Goal: Transaction & Acquisition: Purchase product/service

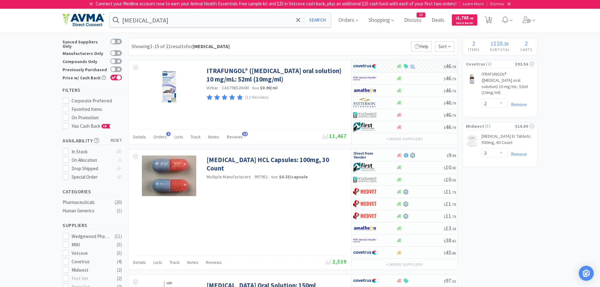
select select "2"
select select "3"
click at [490, 19] on span "2" at bounding box center [489, 18] width 2 height 25
select select "2"
select select "3"
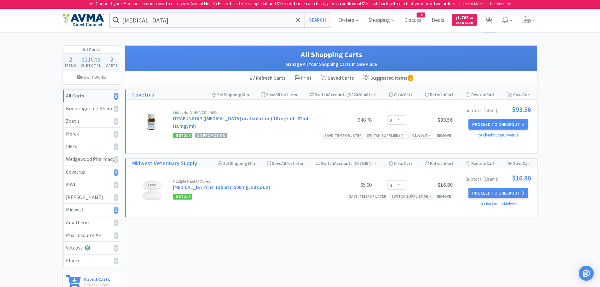
click at [411, 193] on div "Switch Supplier ( 6 )" at bounding box center [412, 196] width 40 height 6
click at [405, 134] on icon at bounding box center [405, 136] width 3 height 4
click at [417, 107] on div "Virbac No: VINV-VC01-1605 ITRAFUNGOL® ([MEDICAL_DATA] oral solution) 10 mg/mL: …" at bounding box center [292, 125] width 321 height 38
click at [174, 22] on input "[MEDICAL_DATA]" at bounding box center [220, 20] width 221 height 14
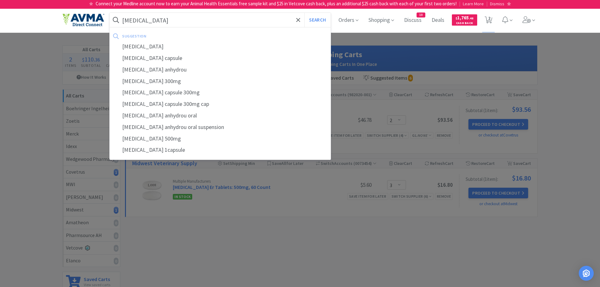
type input "[MEDICAL_DATA]"
click at [304, 13] on button "Search" at bounding box center [317, 20] width 26 height 14
select select "2"
select select "3"
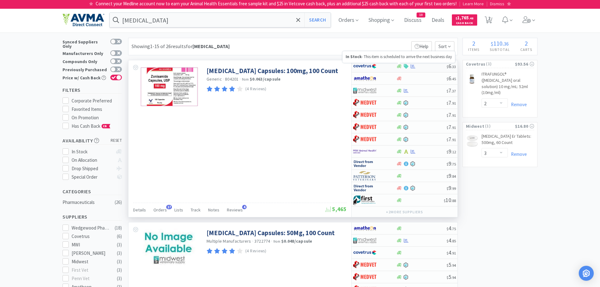
click at [399, 66] on icon at bounding box center [399, 66] width 5 height 4
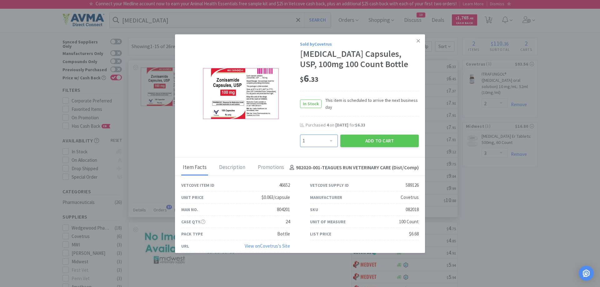
click at [300, 135] on select "Enter Quantity 1 2 3 4 5 6 7 8 9 10 11 12 13 14 15 16 17 18 19 20 Enter Quantity" at bounding box center [319, 141] width 38 height 13
select select "3"
click option "3" at bounding box center [0, 0] width 0 height 0
click at [352, 138] on button "Add to Cart" at bounding box center [379, 141] width 78 height 13
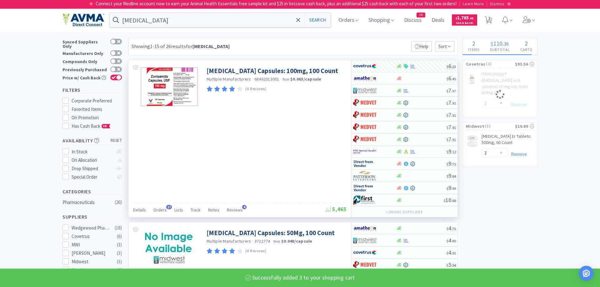
select select "3"
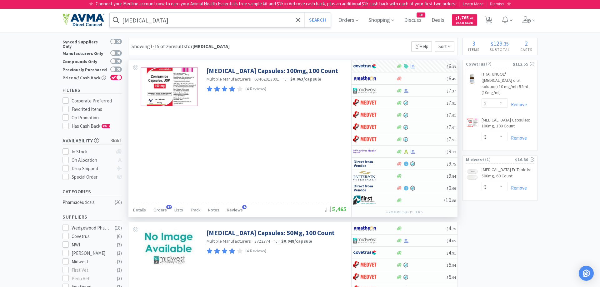
click at [163, 19] on input "[MEDICAL_DATA]" at bounding box center [220, 20] width 221 height 14
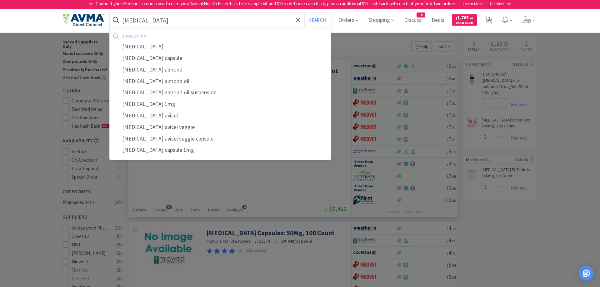
click at [304, 13] on button "Search" at bounding box center [317, 20] width 26 height 14
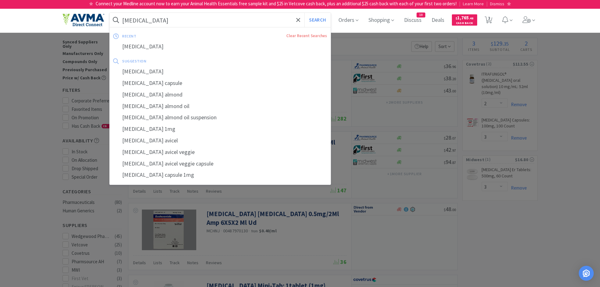
click at [168, 19] on input "[MEDICAL_DATA]" at bounding box center [220, 20] width 221 height 14
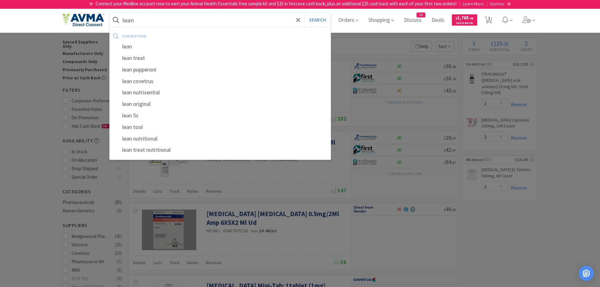
type input "lean"
click at [304, 13] on button "Search" at bounding box center [317, 20] width 26 height 14
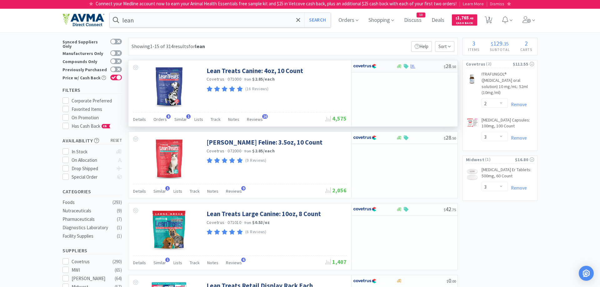
click at [366, 66] on img at bounding box center [364, 66] width 23 height 9
select select "1"
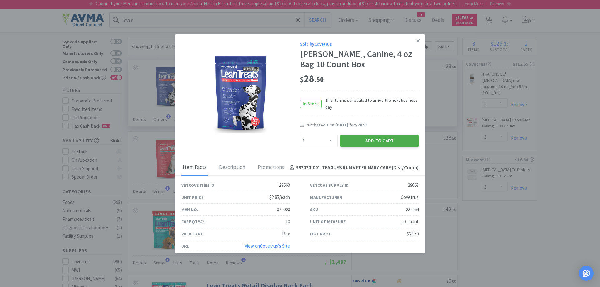
click at [368, 142] on button "Add to Cart" at bounding box center [379, 141] width 78 height 13
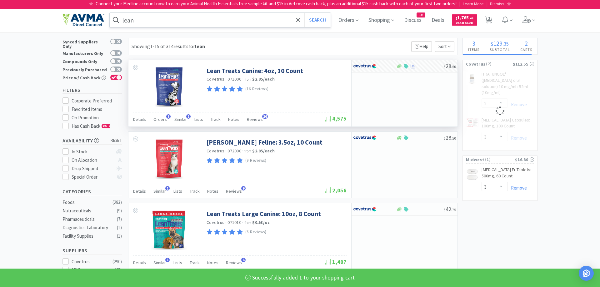
select select "1"
select select "3"
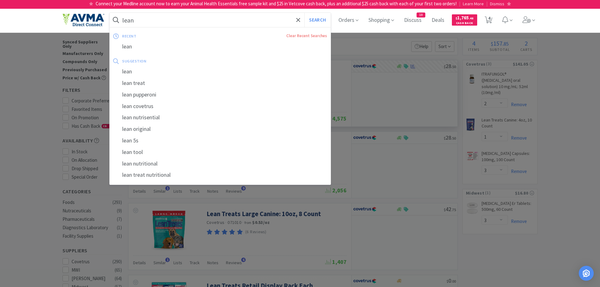
click at [150, 21] on input "lean" at bounding box center [220, 20] width 221 height 14
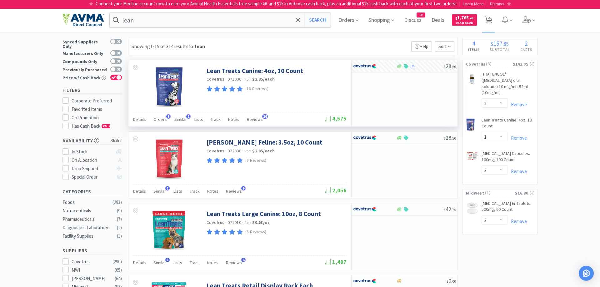
click at [491, 19] on span "4" at bounding box center [489, 20] width 8 height 9
select select "2"
select select "1"
select select "3"
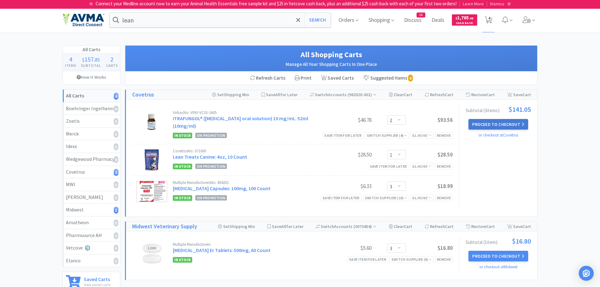
click at [495, 125] on button "Proceed to Checkout" at bounding box center [497, 124] width 59 height 11
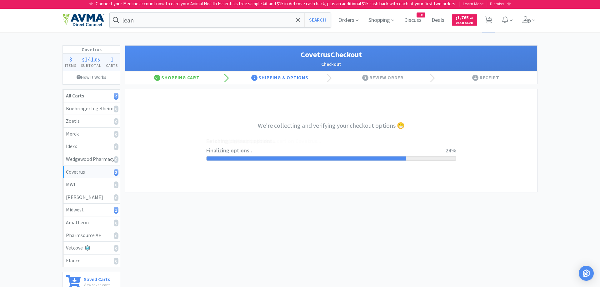
select select "ACCOUNT"
select select "cvt-standard-net"
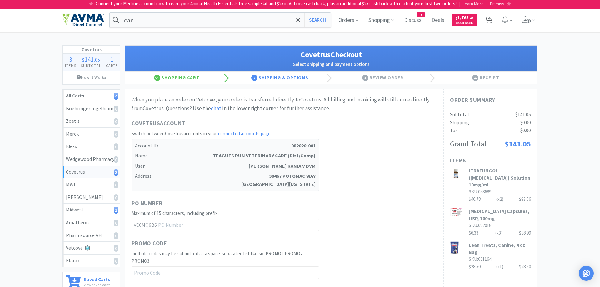
click at [490, 18] on span "4" at bounding box center [489, 18] width 2 height 25
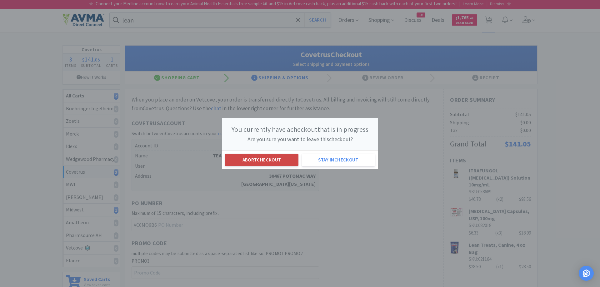
click at [253, 164] on button "Abort checkout" at bounding box center [261, 160] width 73 height 13
select select "2"
select select "1"
select select "3"
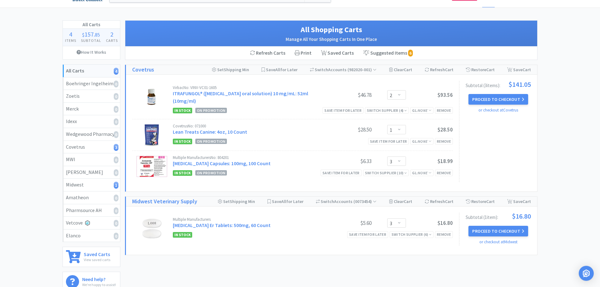
scroll to position [64, 0]
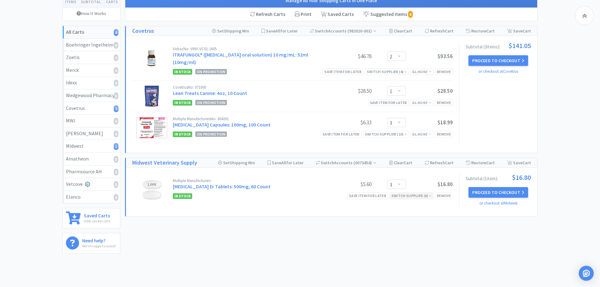
click at [425, 193] on div "Switch Supplier ( 6 )" at bounding box center [412, 196] width 40 height 6
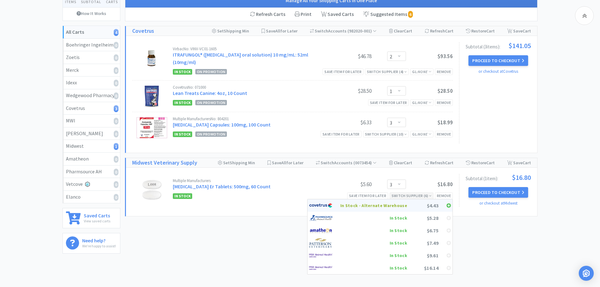
click at [386, 201] on div "In Stock - Alternate Warehouse" at bounding box center [373, 205] width 67 height 9
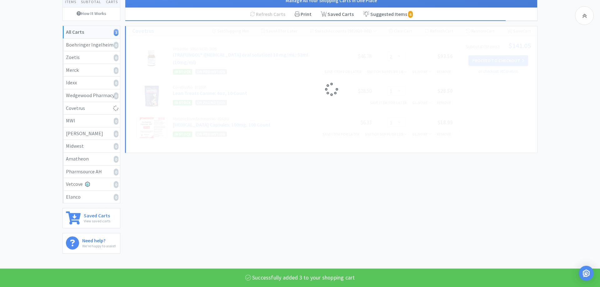
select select "3"
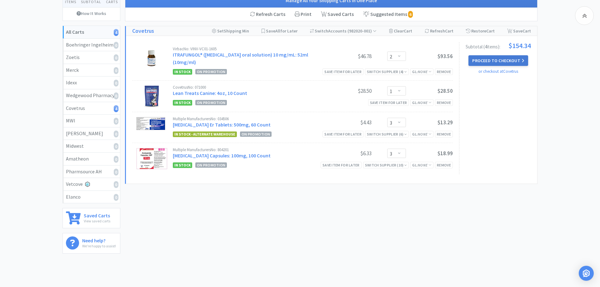
click at [498, 59] on button "Proceed to Checkout" at bounding box center [497, 60] width 59 height 11
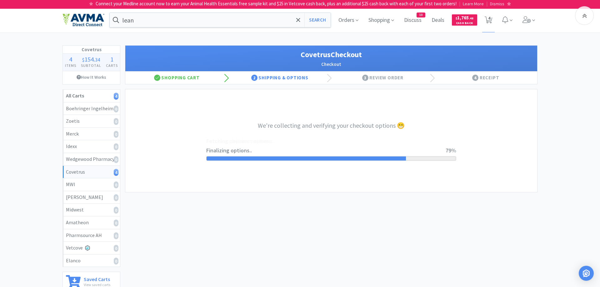
select select "ACCOUNT"
select select "cvt-standard-net"
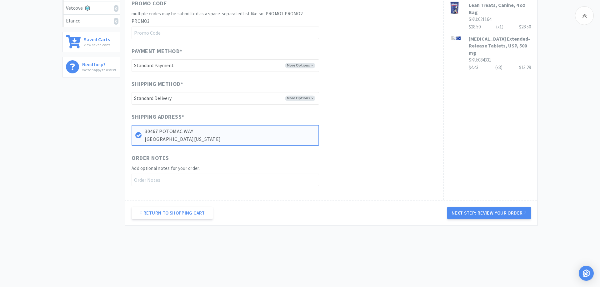
scroll to position [243, 0]
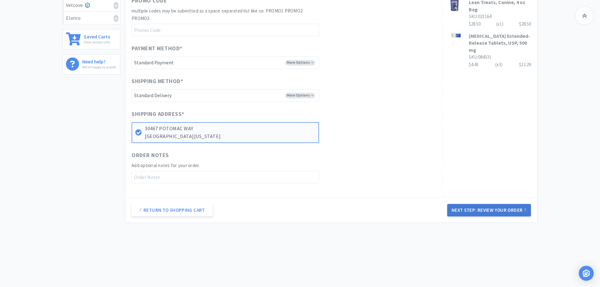
click at [473, 210] on button "Next Step: Review Your Order" at bounding box center [489, 210] width 84 height 13
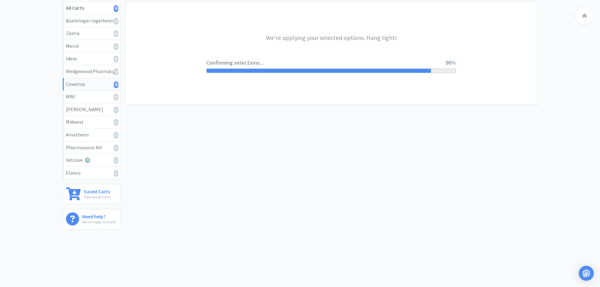
scroll to position [0, 0]
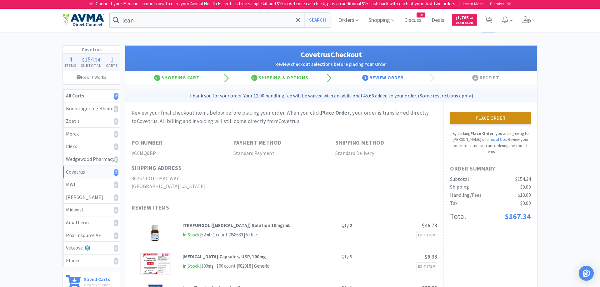
click at [474, 120] on button "Place Order" at bounding box center [490, 118] width 81 height 13
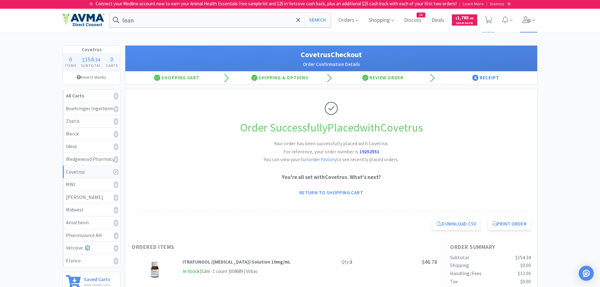
drag, startPoint x: 526, startPoint y: 19, endPoint x: 526, endPoint y: 24, distance: 5.6
click at [527, 18] on icon at bounding box center [527, 19] width 9 height 7
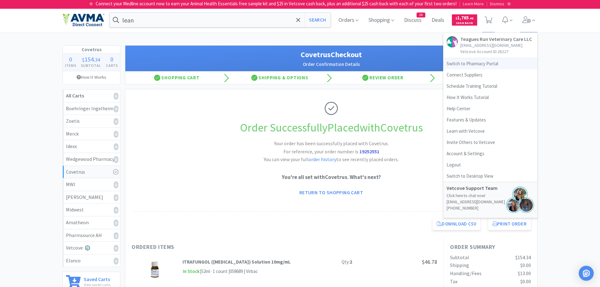
click at [471, 65] on link "Switch to Pharmacy Portal" at bounding box center [490, 63] width 94 height 11
